Goal: Transaction & Acquisition: Purchase product/service

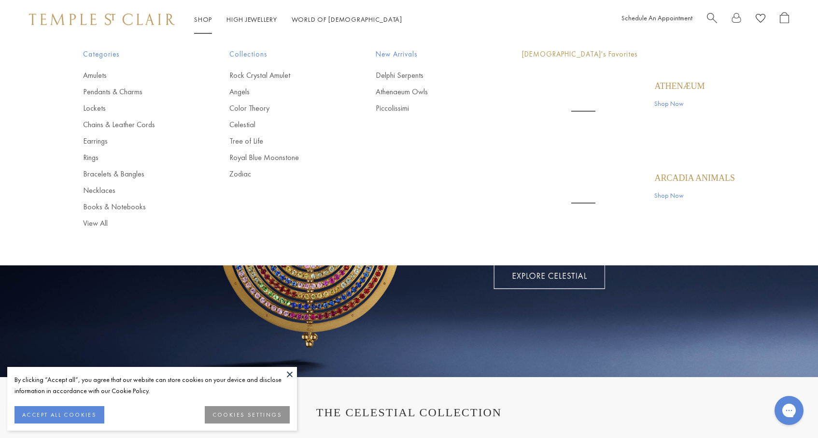
click at [206, 19] on link "Shop Shop" at bounding box center [203, 19] width 18 height 9
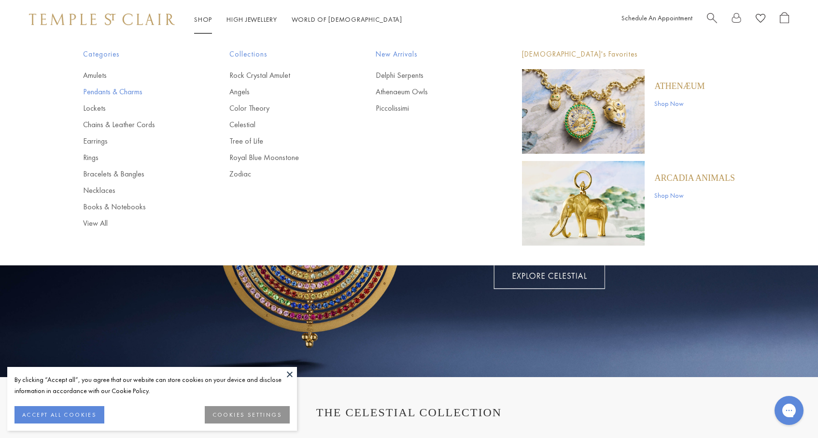
click at [104, 89] on link "Pendants & Charms" at bounding box center [137, 91] width 108 height 11
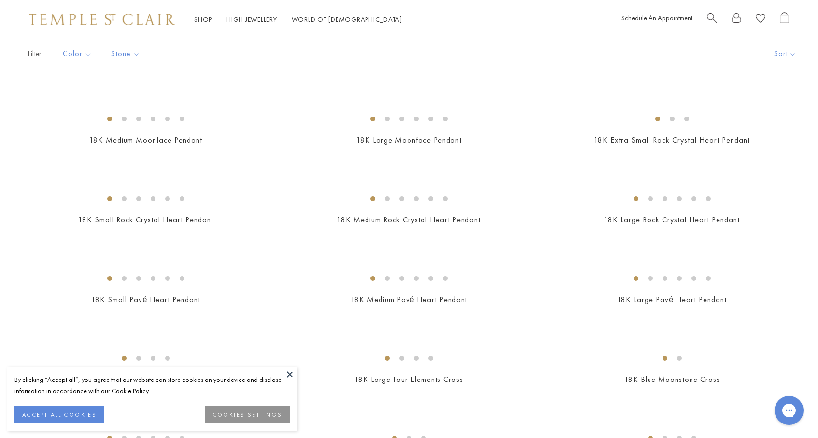
scroll to position [696, 0]
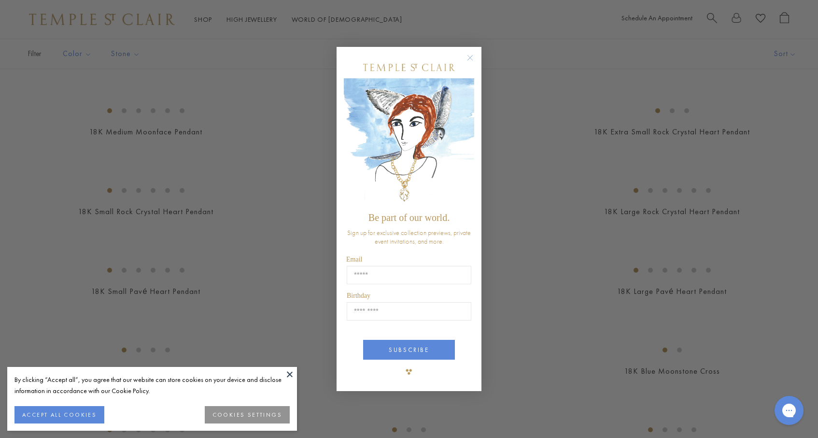
click at [471, 58] on circle "Close dialog" at bounding box center [471, 58] width 12 height 12
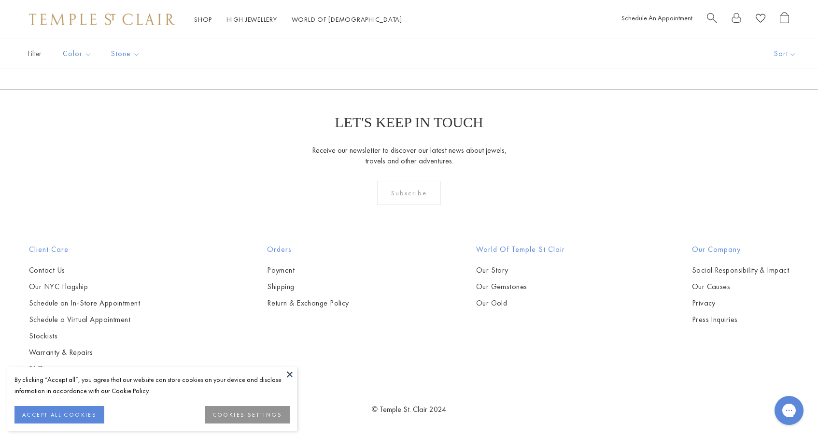
scroll to position [6141, 0]
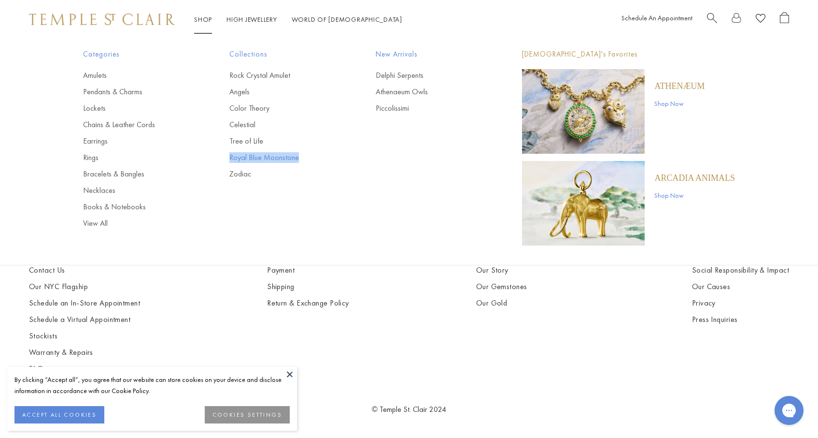
click at [238, 158] on link "Royal Blue Moonstone" at bounding box center [283, 157] width 108 height 11
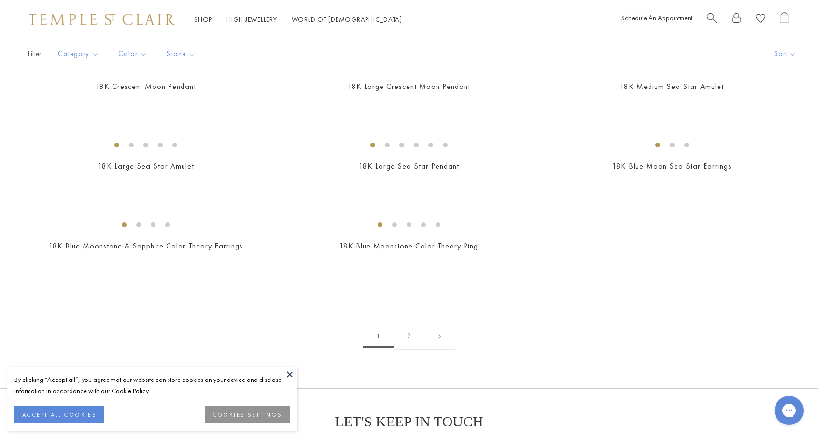
scroll to position [1289, 0]
